Goal: Transaction & Acquisition: Download file/media

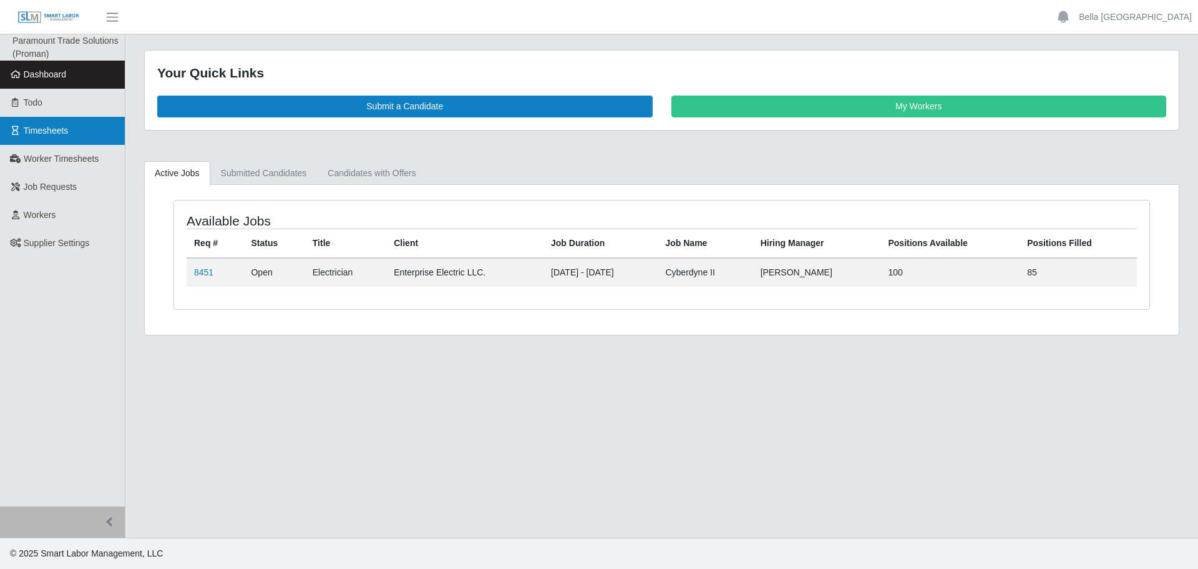
click at [46, 125] on span "Timesheets" at bounding box center [46, 130] width 45 height 10
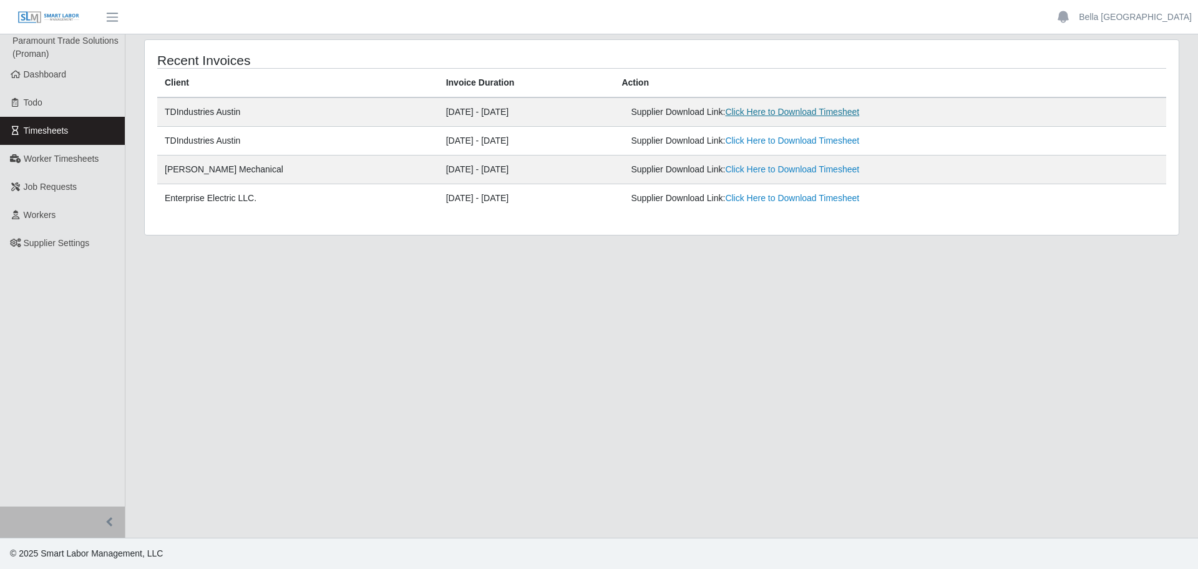
click at [801, 112] on link "Click Here to Download Timesheet" at bounding box center [792, 112] width 134 height 10
click at [1165, 16] on link "Bella [GEOGRAPHIC_DATA]" at bounding box center [1135, 17] width 113 height 13
click at [1131, 86] on link "Logout" at bounding box center [1141, 87] width 112 height 26
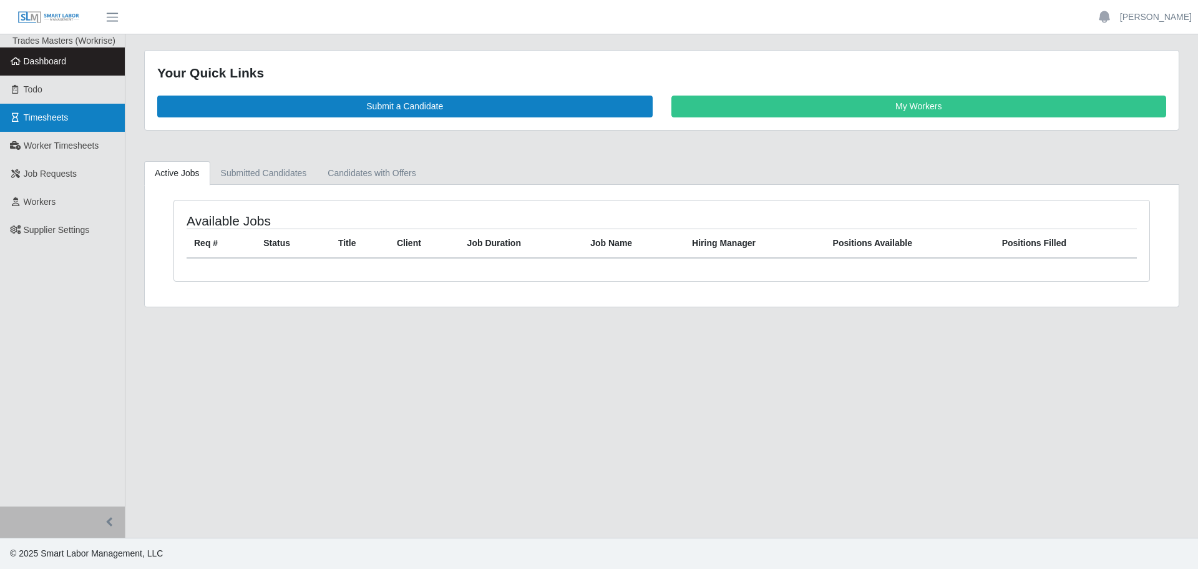
click at [80, 128] on link "Timesheets" at bounding box center [62, 118] width 125 height 28
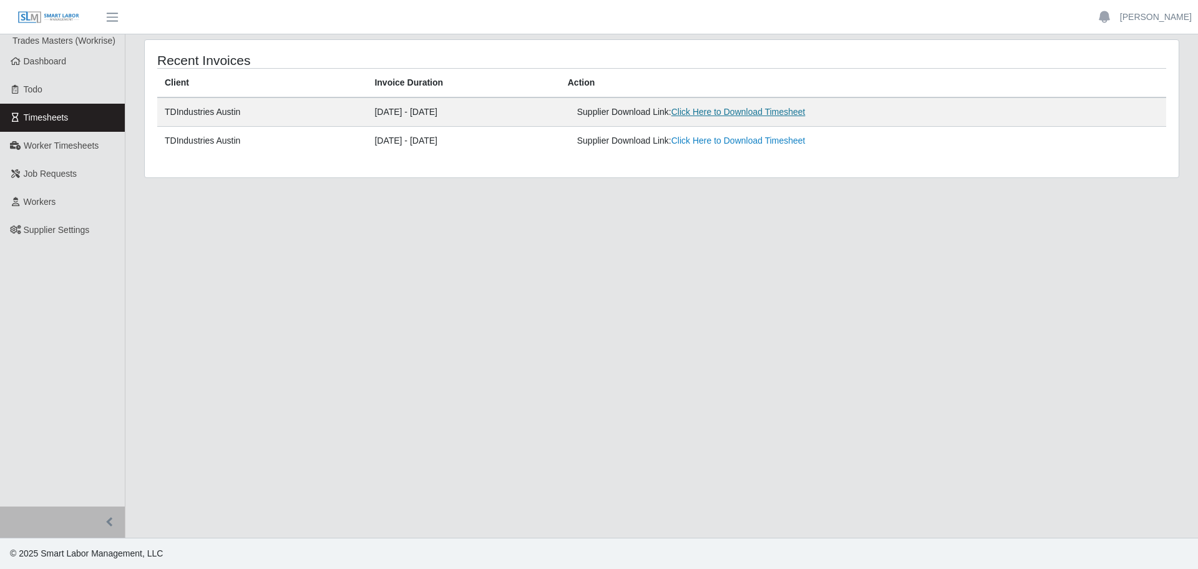
click at [785, 116] on link "Click Here to Download Timesheet" at bounding box center [739, 112] width 134 height 10
